Goal: Navigation & Orientation: Find specific page/section

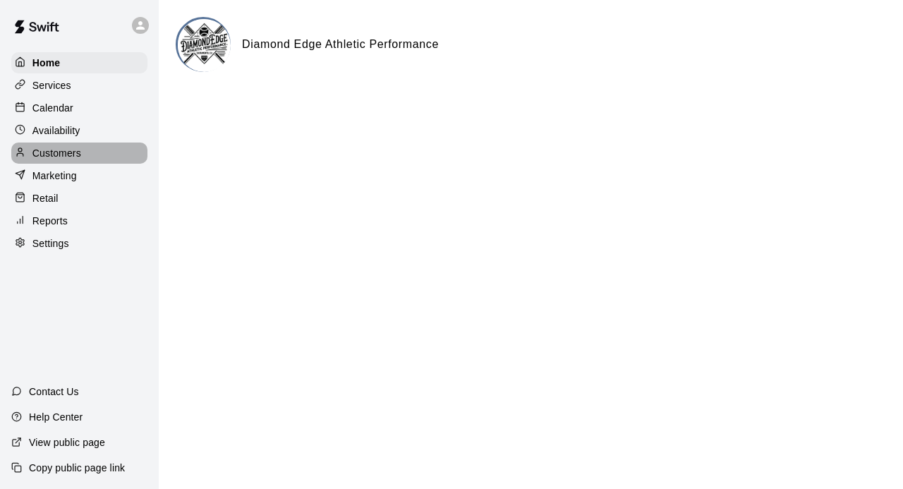
click at [69, 158] on p "Customers" at bounding box center [56, 153] width 49 height 14
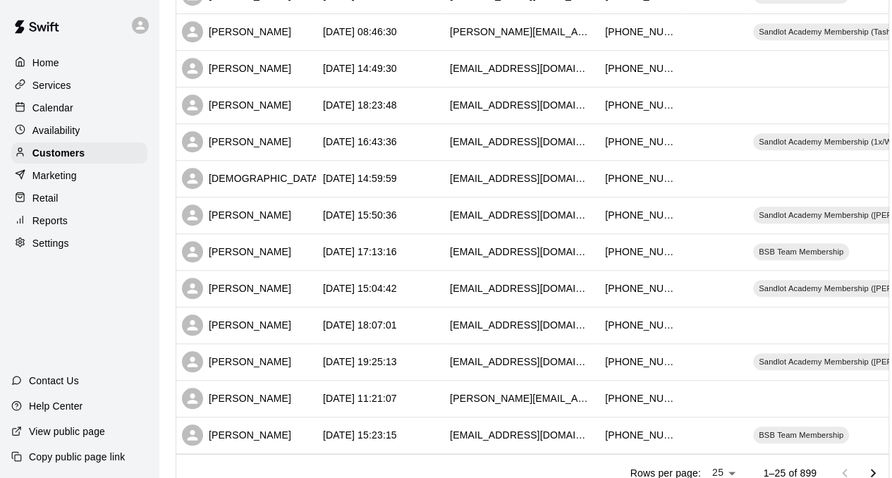
scroll to position [750, 0]
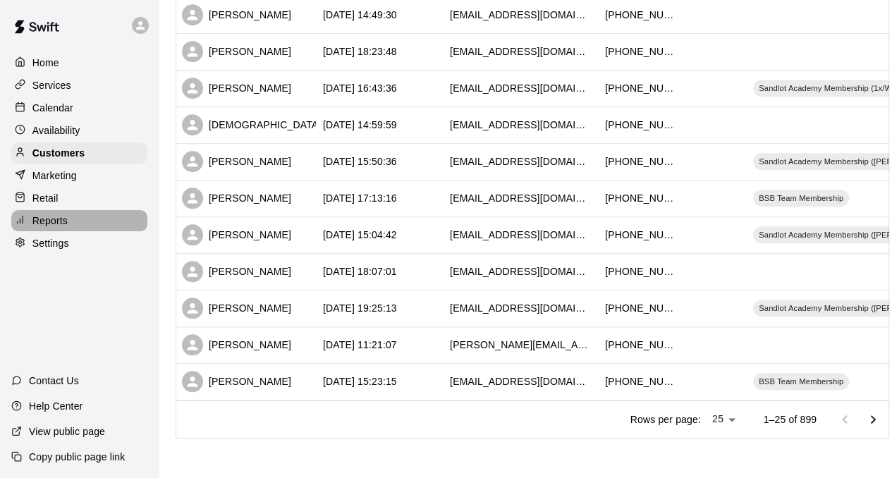
click at [78, 221] on div "Reports" at bounding box center [79, 220] width 136 height 21
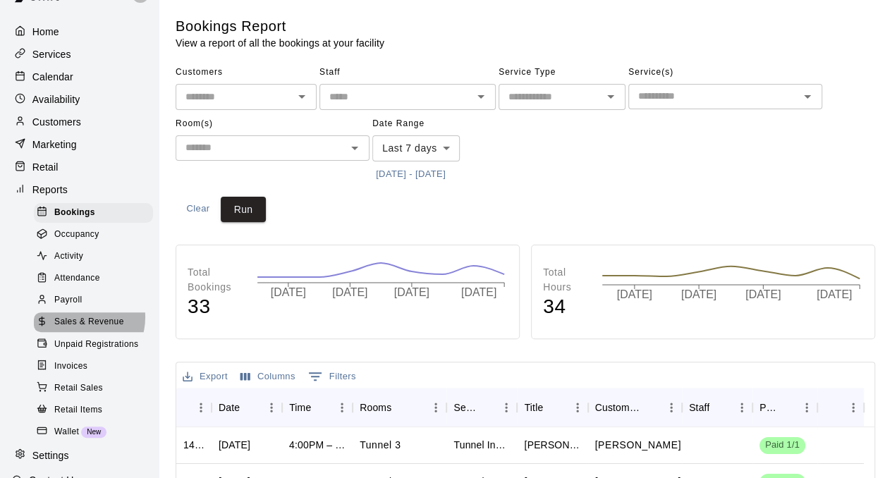
click at [79, 329] on span "Sales & Revenue" at bounding box center [89, 322] width 70 height 14
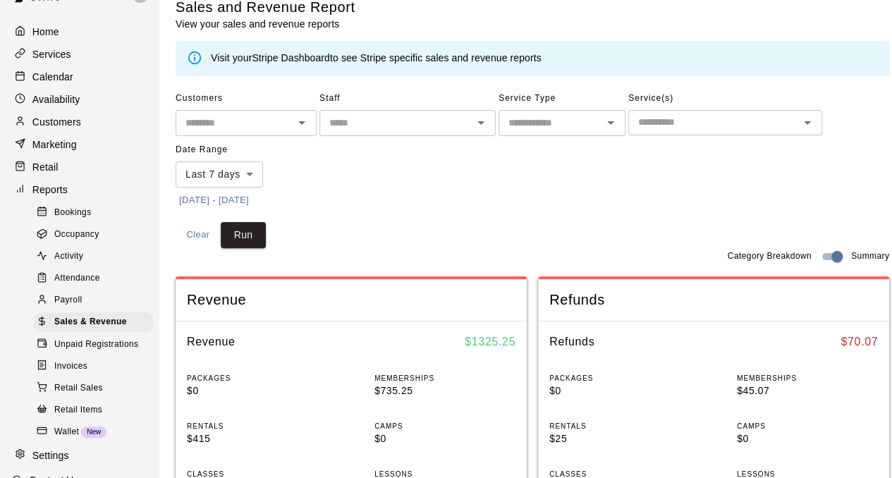
scroll to position [11, 0]
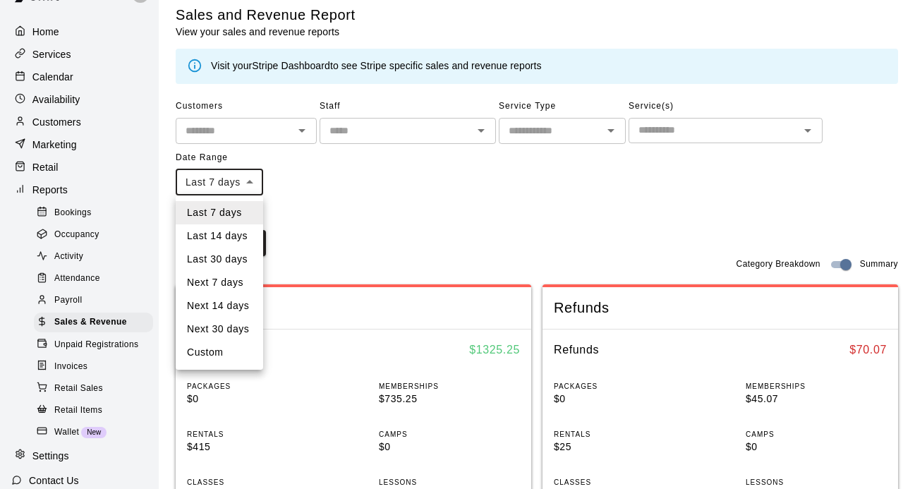
click at [237, 264] on li "Last 30 days" at bounding box center [219, 259] width 87 height 23
type input "*****"
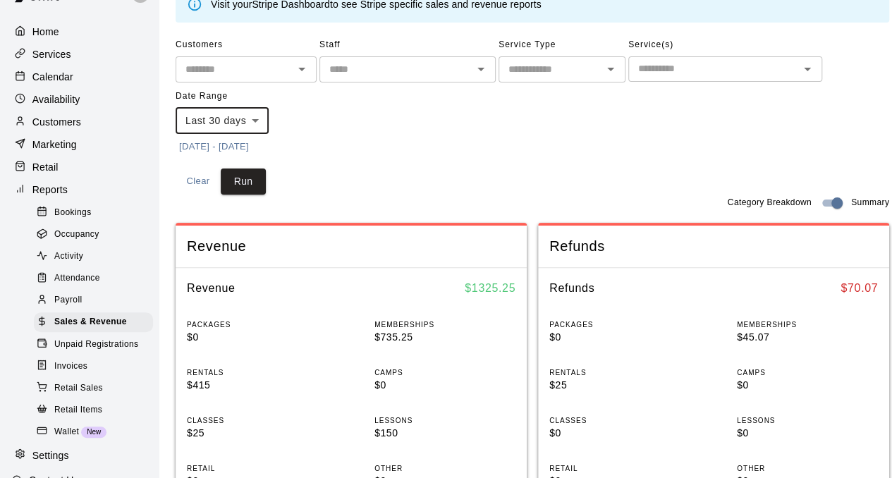
scroll to position [73, 0]
click at [253, 184] on button "Run" at bounding box center [243, 181] width 45 height 26
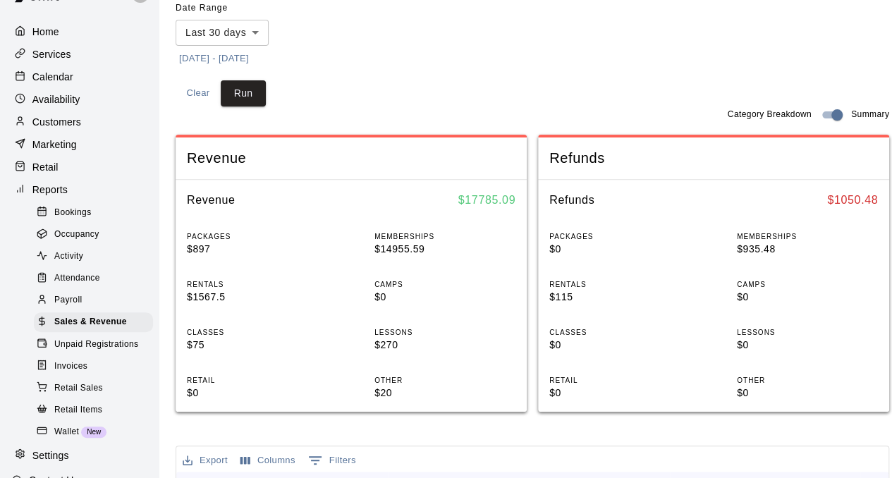
scroll to position [161, 0]
click at [70, 352] on span "Unpaid Registrations" at bounding box center [96, 345] width 84 height 14
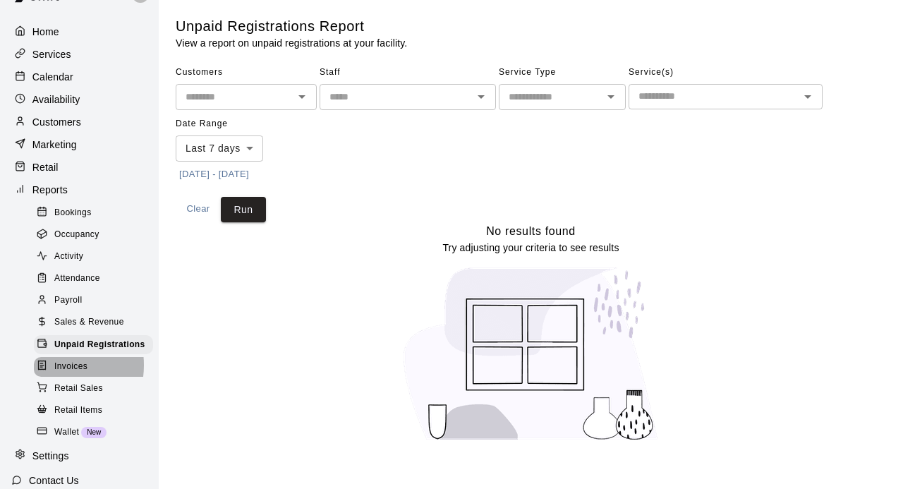
click at [55, 374] on span "Invoices" at bounding box center [70, 367] width 33 height 14
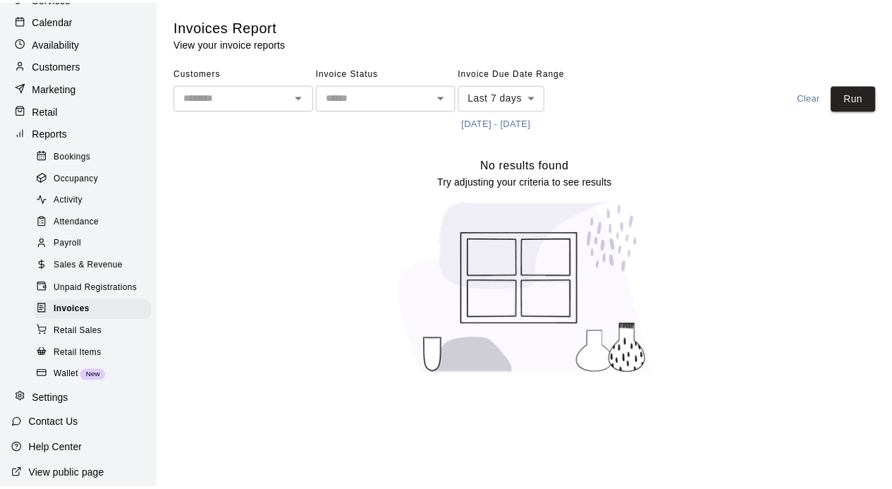
scroll to position [39, 0]
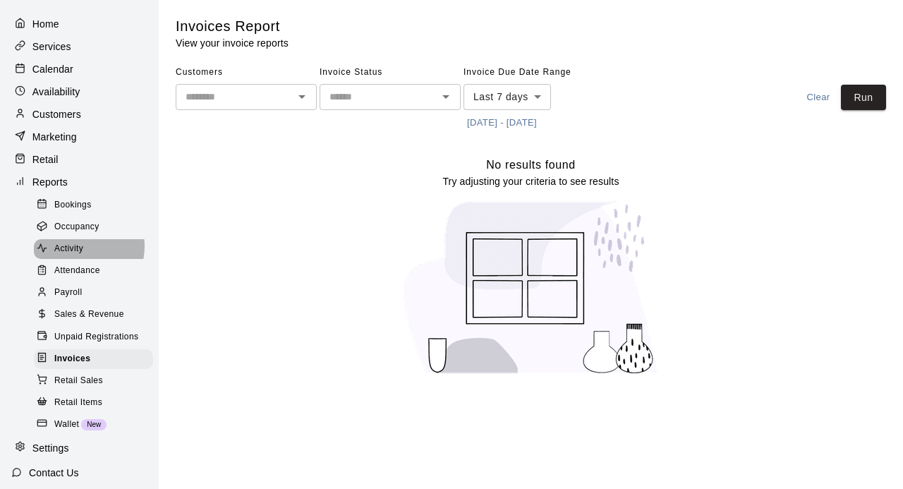
click at [77, 255] on span "Activity" at bounding box center [68, 249] width 29 height 14
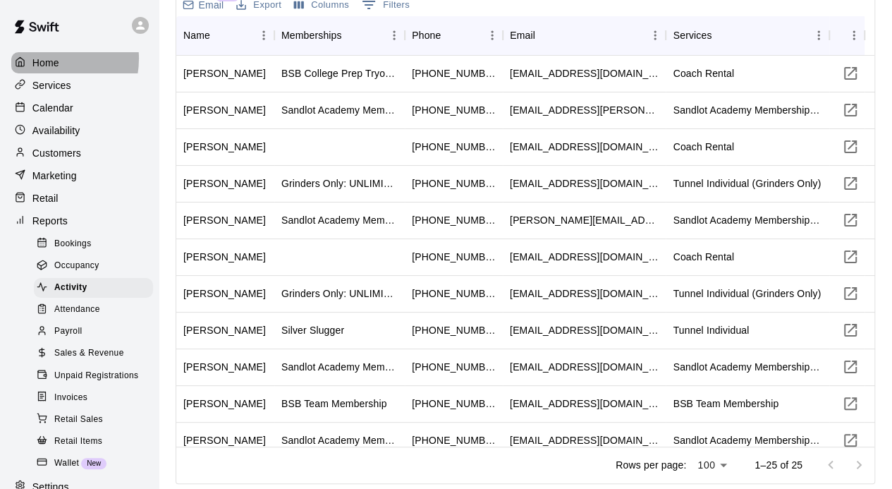
click at [47, 59] on p "Home" at bounding box center [45, 63] width 27 height 14
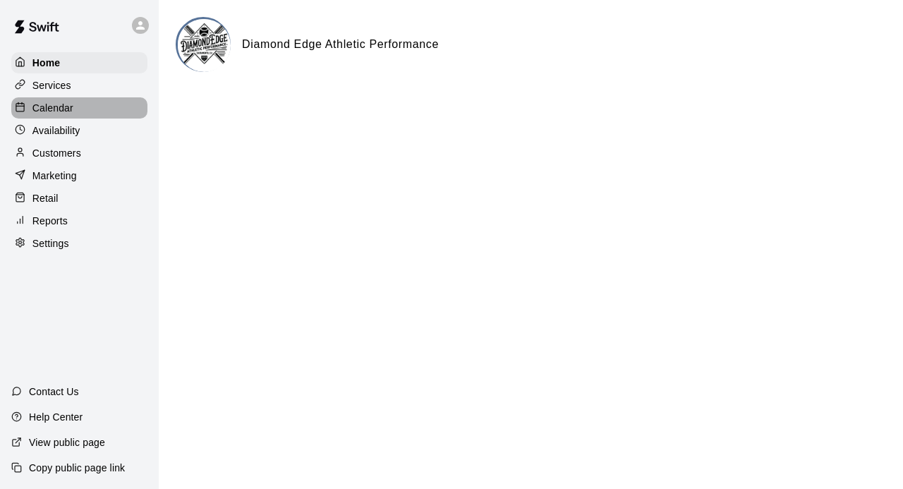
click at [54, 109] on p "Calendar" at bounding box center [52, 108] width 41 height 14
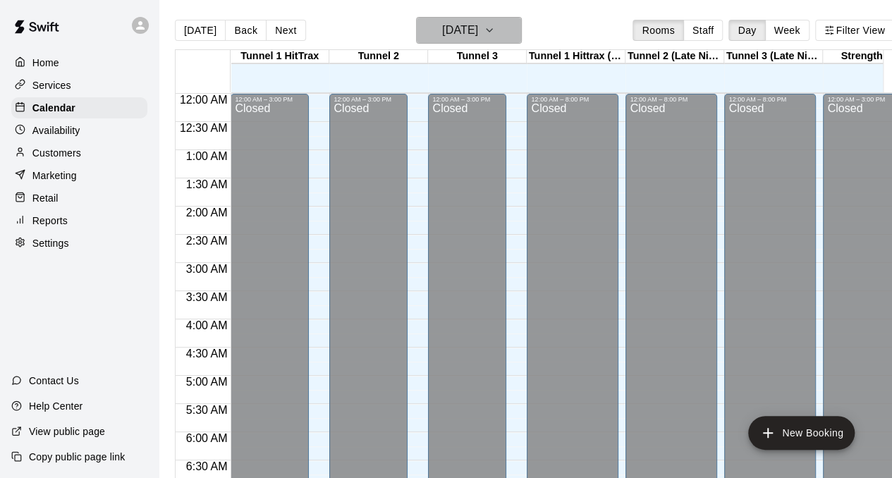
click at [475, 37] on h6 "[DATE]" at bounding box center [460, 30] width 36 height 20
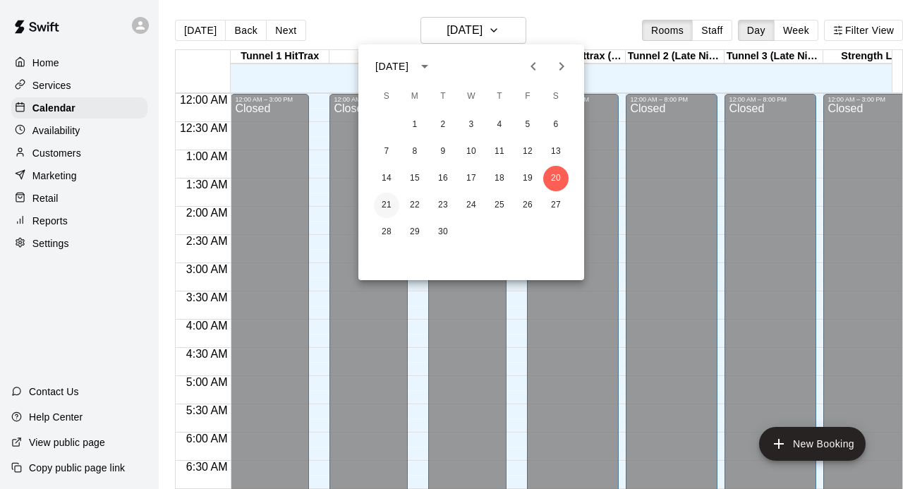
click at [386, 200] on button "21" at bounding box center [386, 205] width 25 height 25
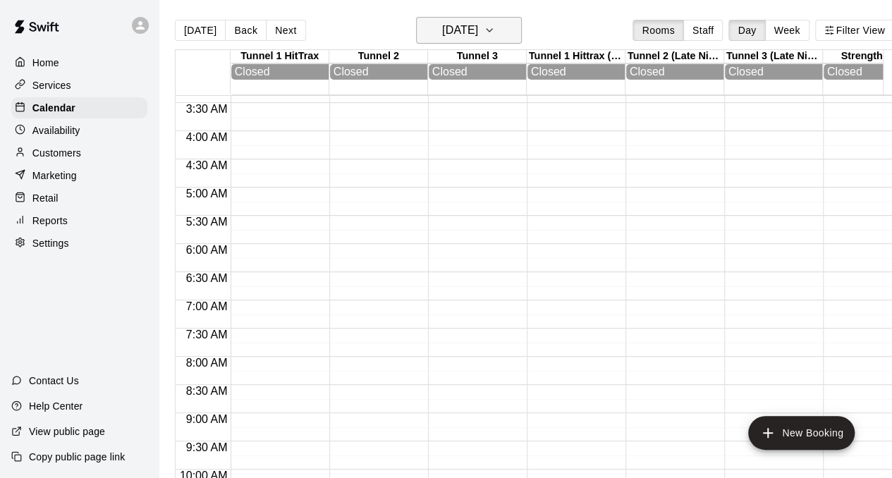
click at [478, 30] on h6 "[DATE]" at bounding box center [460, 30] width 36 height 20
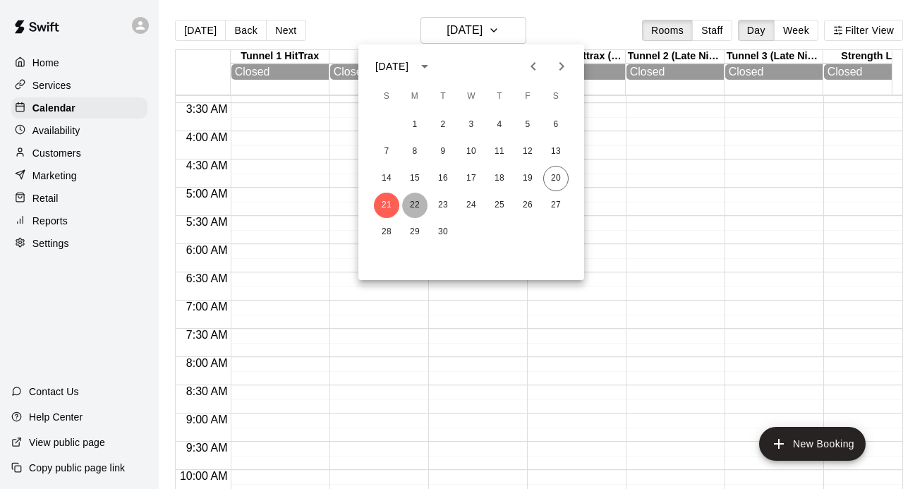
click at [425, 201] on button "22" at bounding box center [414, 205] width 25 height 25
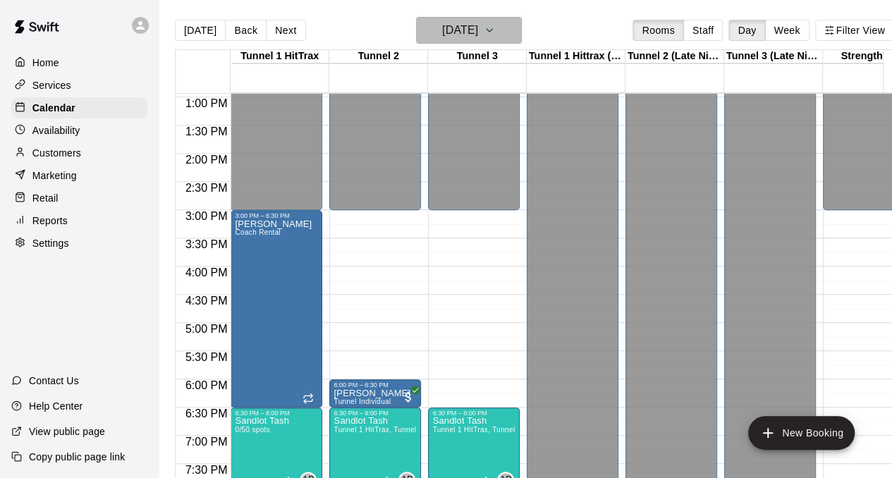
click at [508, 40] on button "[DATE]" at bounding box center [469, 30] width 106 height 27
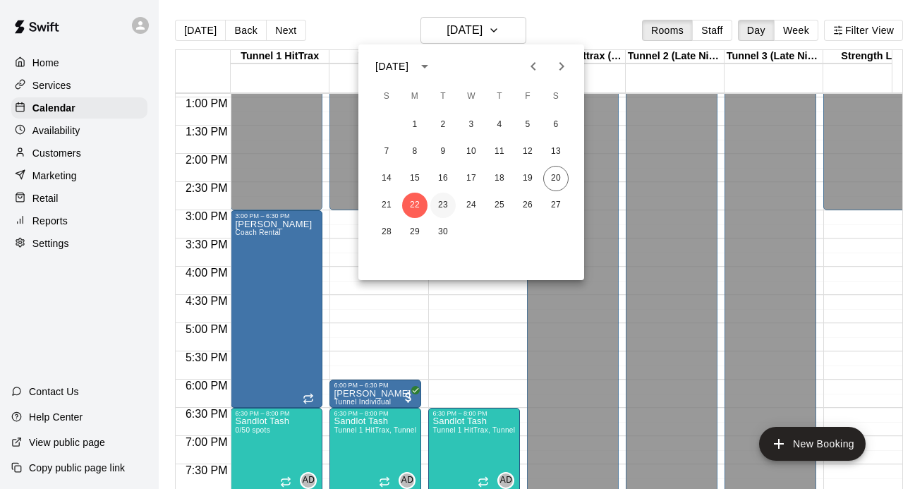
click at [441, 211] on button "23" at bounding box center [442, 205] width 25 height 25
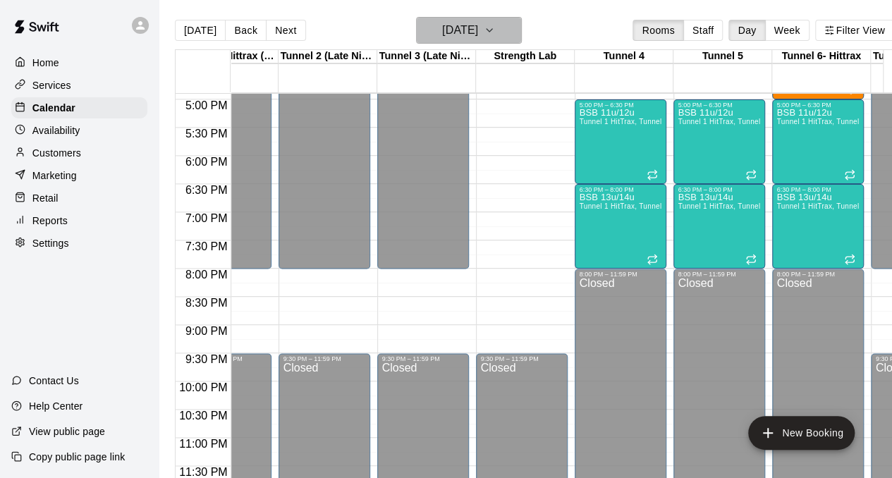
click at [507, 32] on button "[DATE]" at bounding box center [469, 30] width 106 height 27
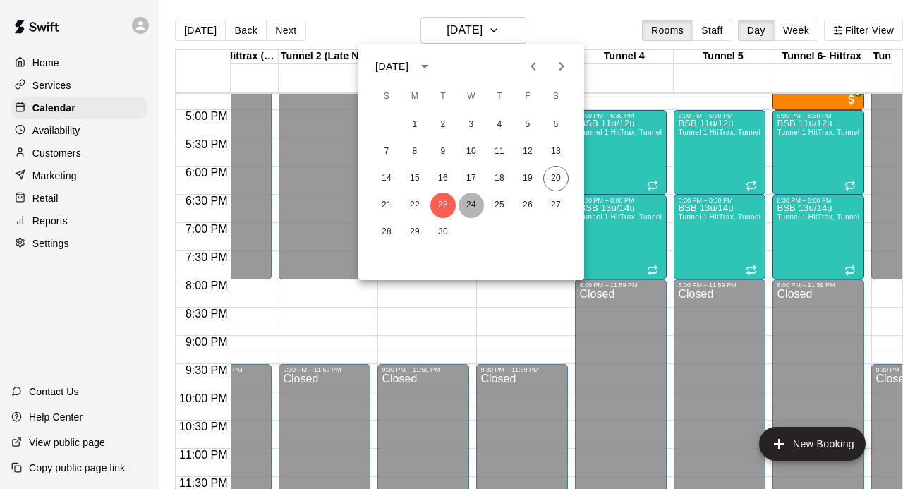
click at [472, 195] on button "24" at bounding box center [470, 205] width 25 height 25
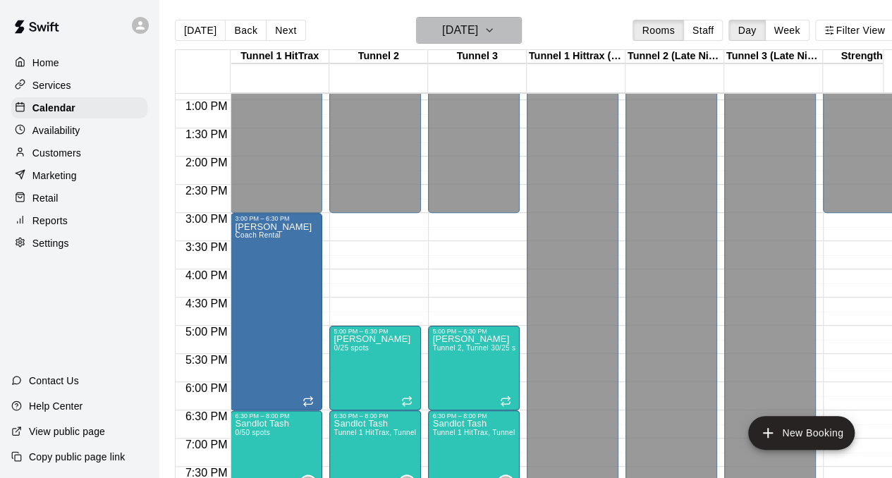
click at [469, 23] on h6 "[DATE]" at bounding box center [460, 30] width 36 height 20
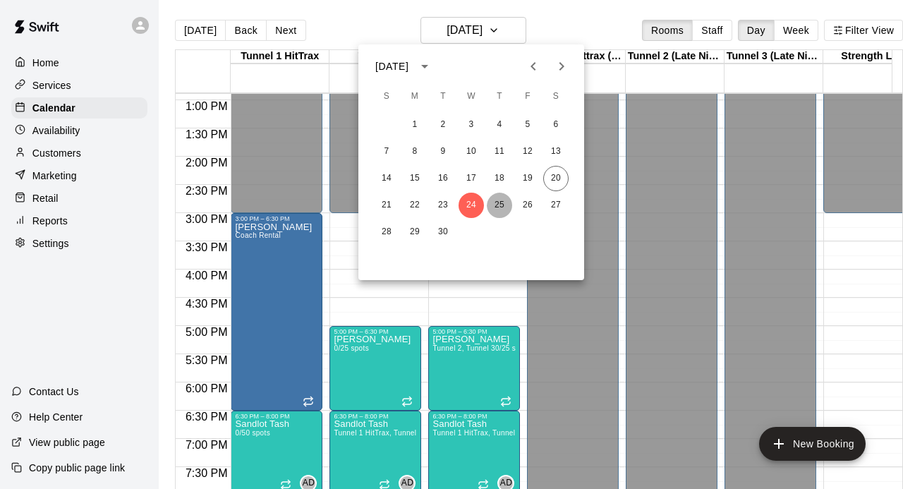
click at [491, 214] on button "25" at bounding box center [499, 205] width 25 height 25
